Goal: Check status: Check status

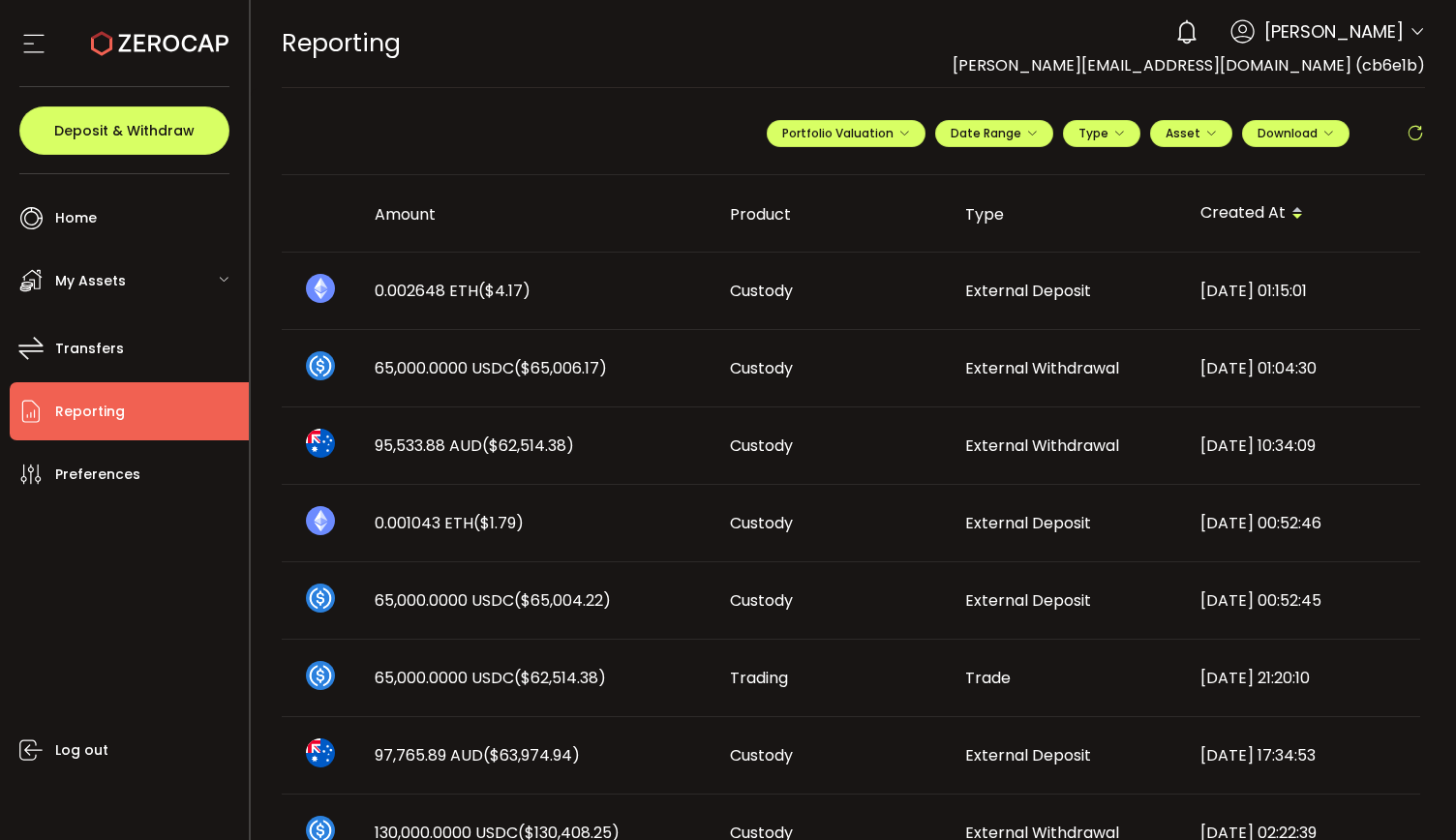
click at [144, 283] on div "My Assets" at bounding box center [129, 281] width 239 height 59
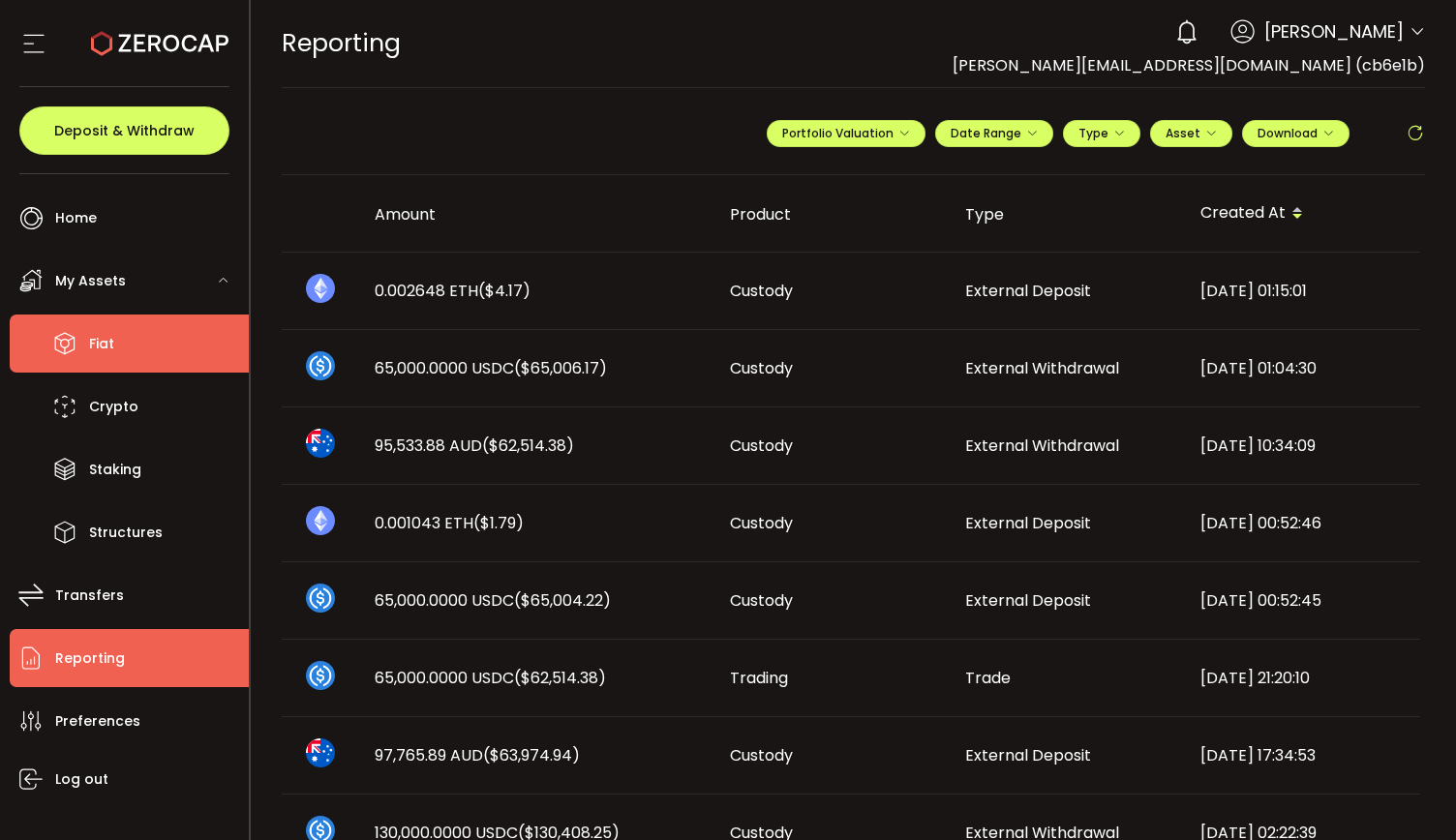
click at [131, 345] on li "Fiat" at bounding box center [129, 343] width 239 height 59
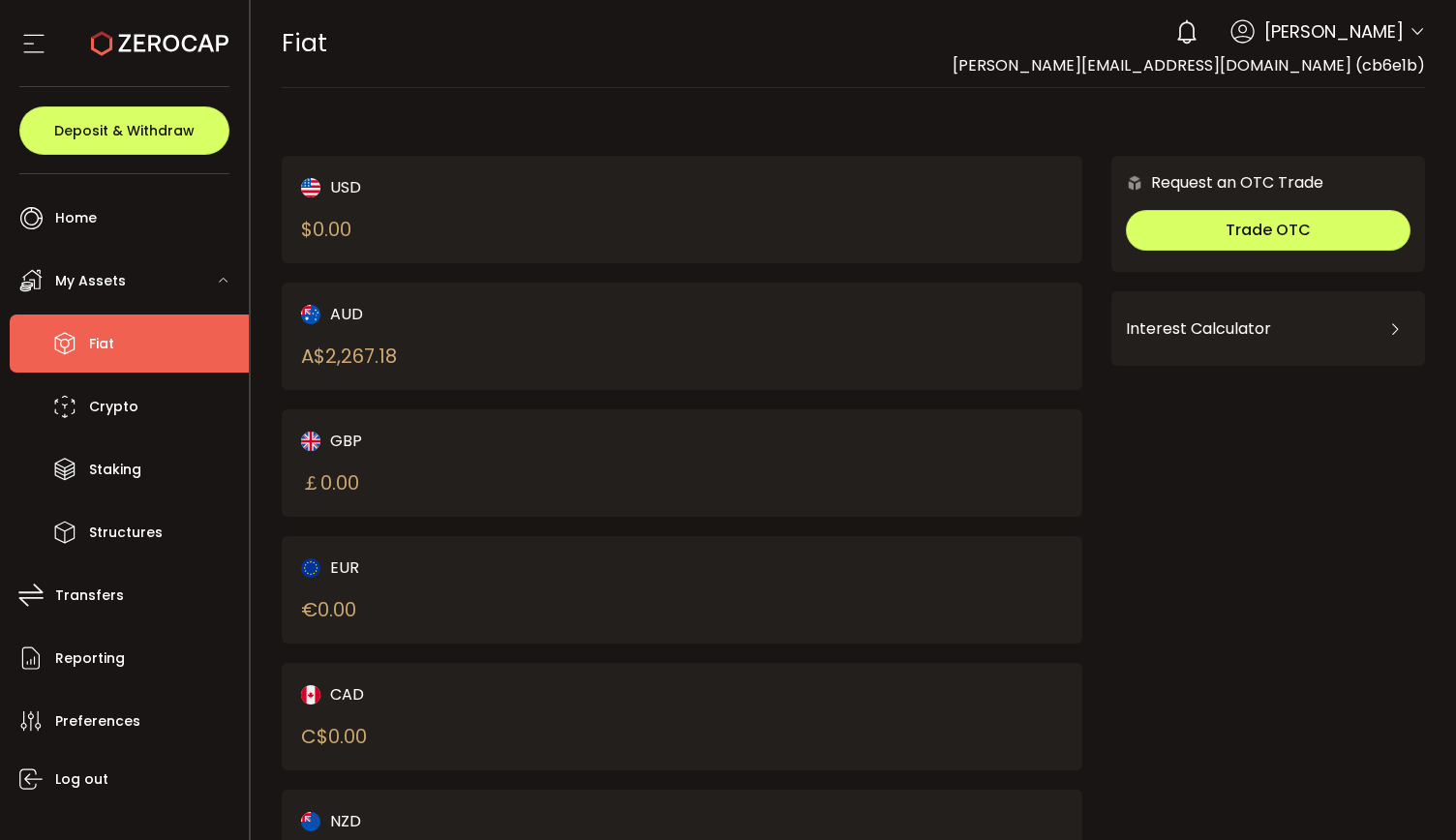
click at [414, 350] on div "AUD A$ 2,267.18" at bounding box center [473, 336] width 343 height 68
click at [1189, 344] on div "Interest Calculator" at bounding box center [1268, 328] width 285 height 47
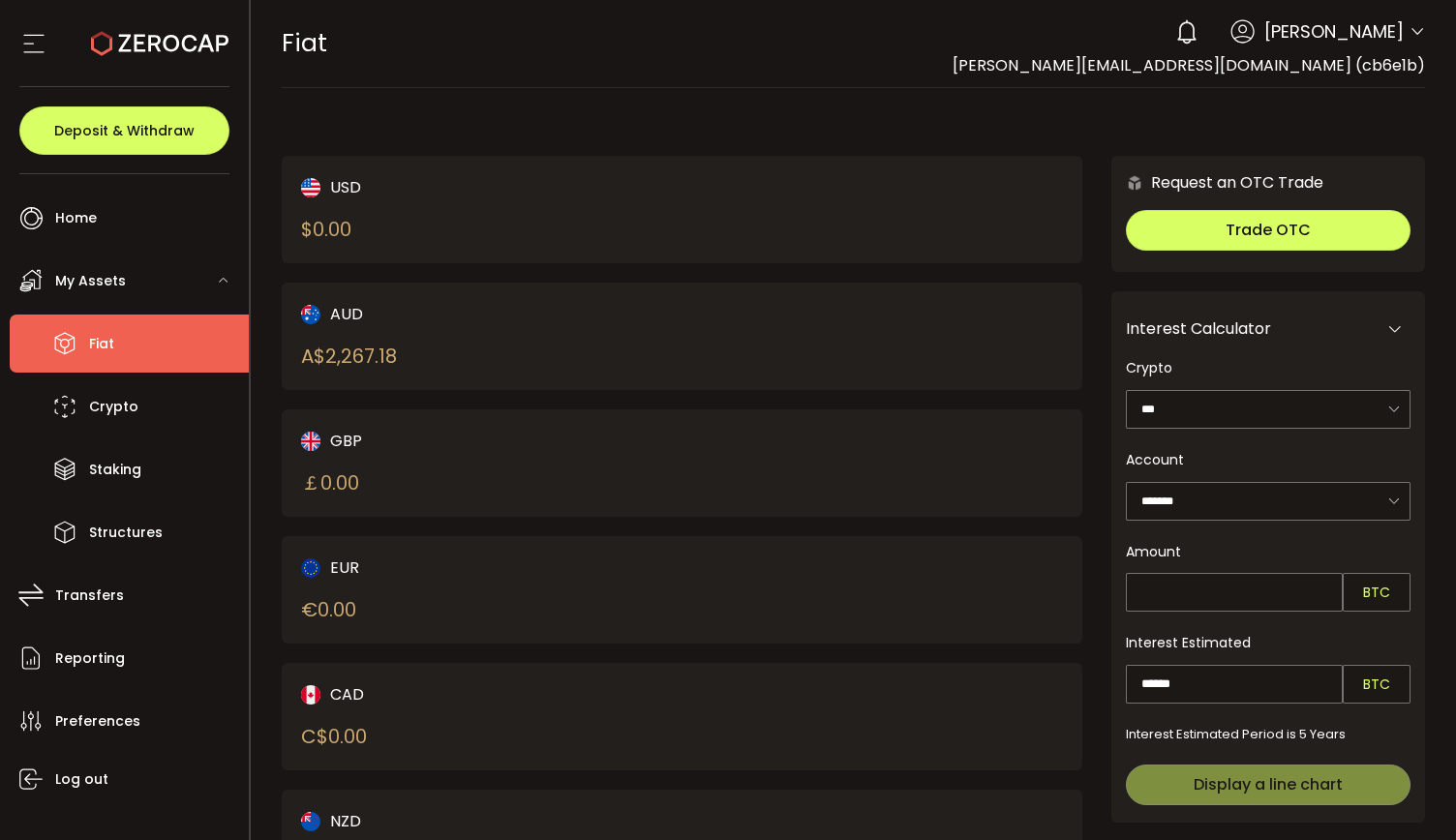
click at [378, 342] on div "A$ 2,267.18" at bounding box center [349, 356] width 96 height 29
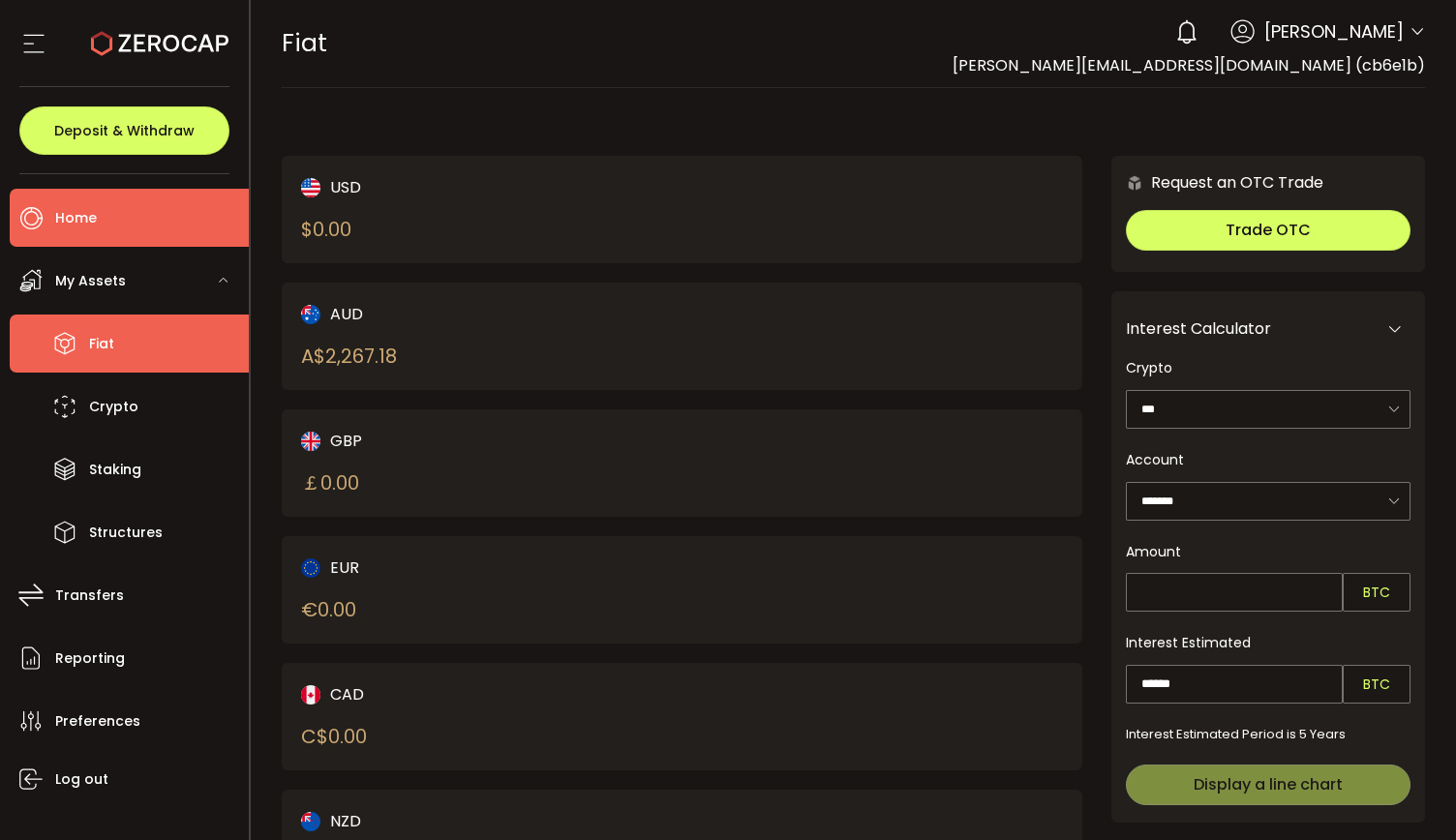
click at [99, 211] on li "Home" at bounding box center [129, 217] width 239 height 59
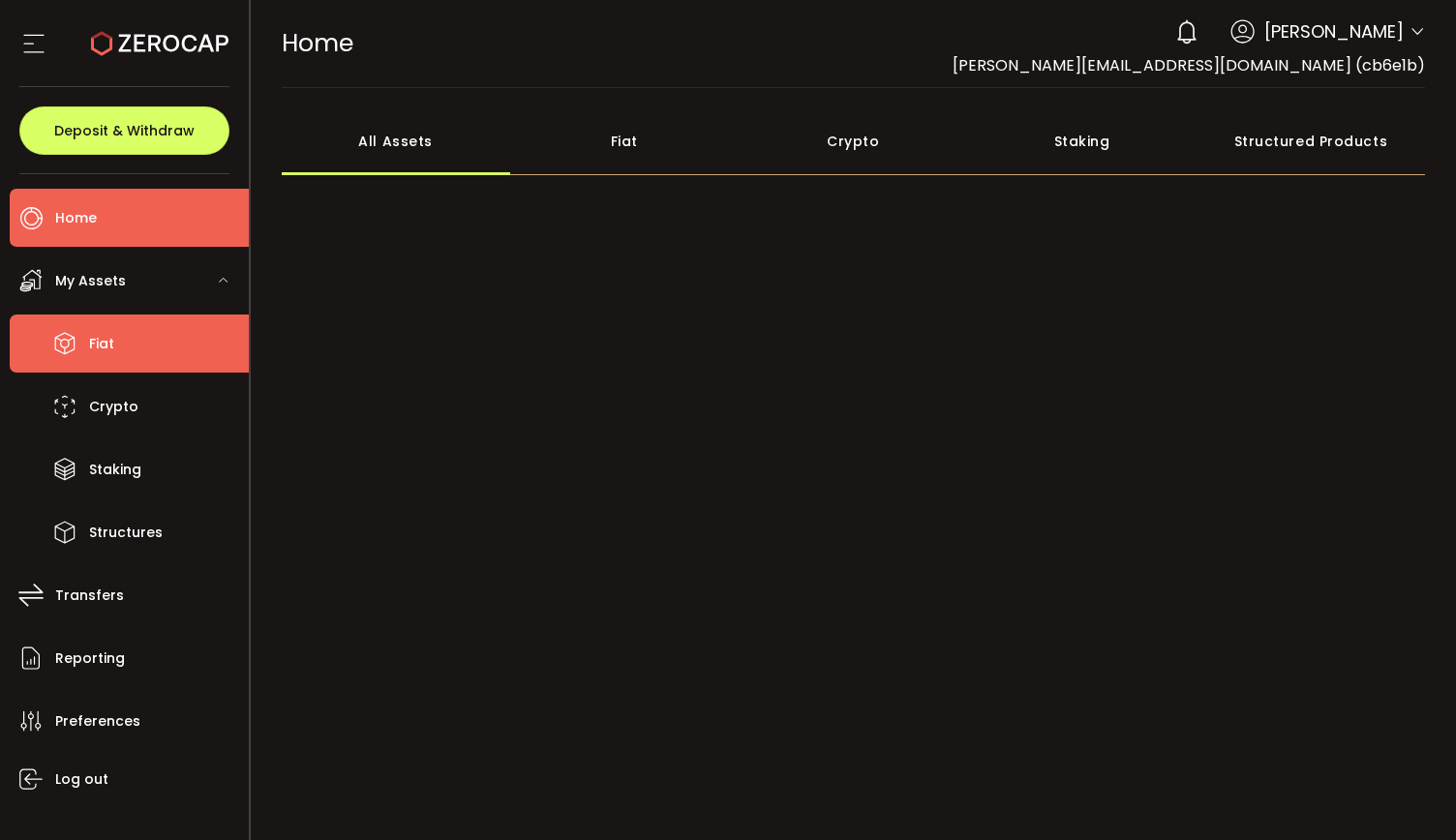
click at [142, 355] on li "Fiat" at bounding box center [129, 343] width 239 height 59
